Goal: Navigation & Orientation: Find specific page/section

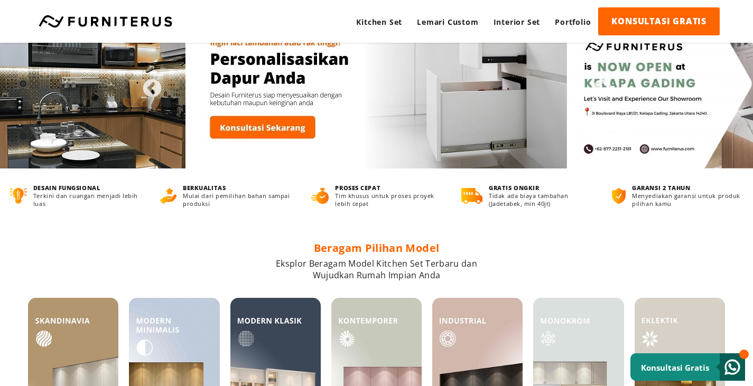
scroll to position [264, 0]
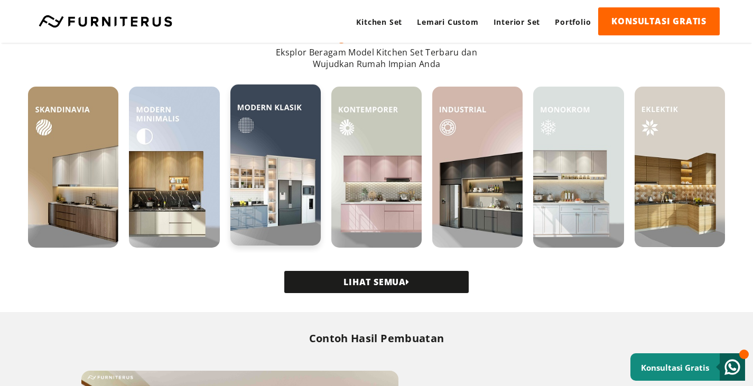
click at [273, 192] on img at bounding box center [275, 165] width 90 height 161
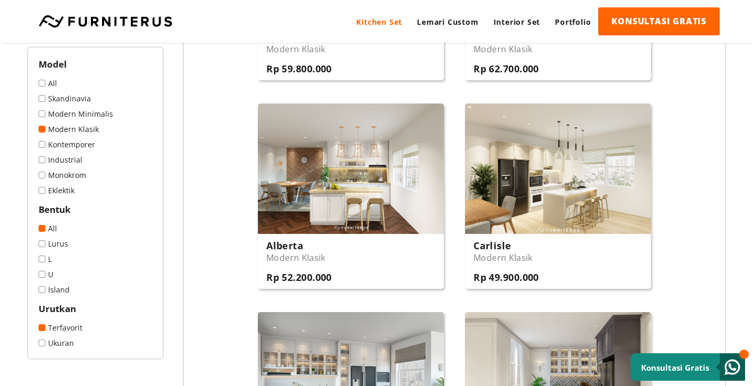
scroll to position [159, 0]
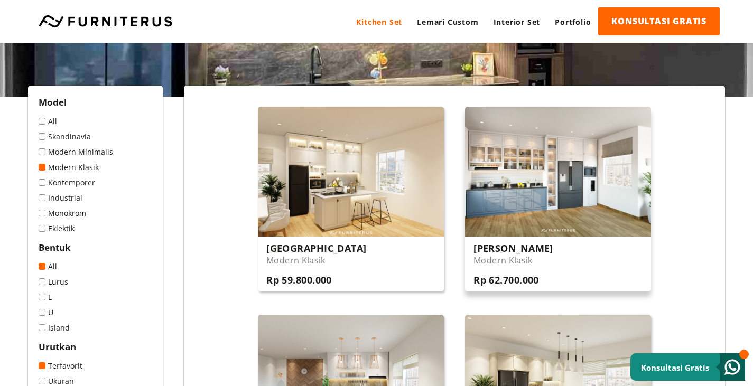
click at [563, 189] on img at bounding box center [558, 172] width 186 height 130
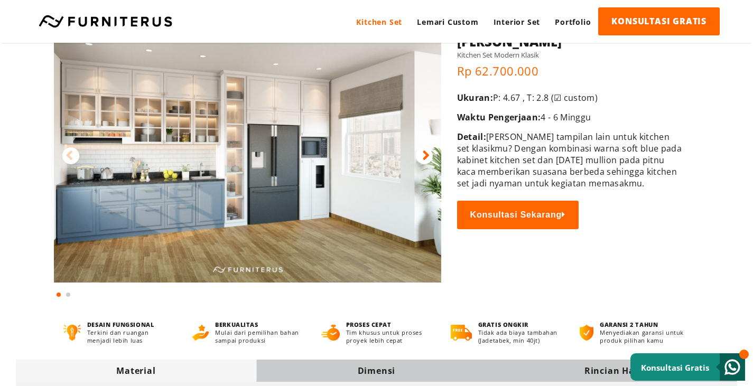
scroll to position [53, 0]
